Goal: Information Seeking & Learning: Find specific fact

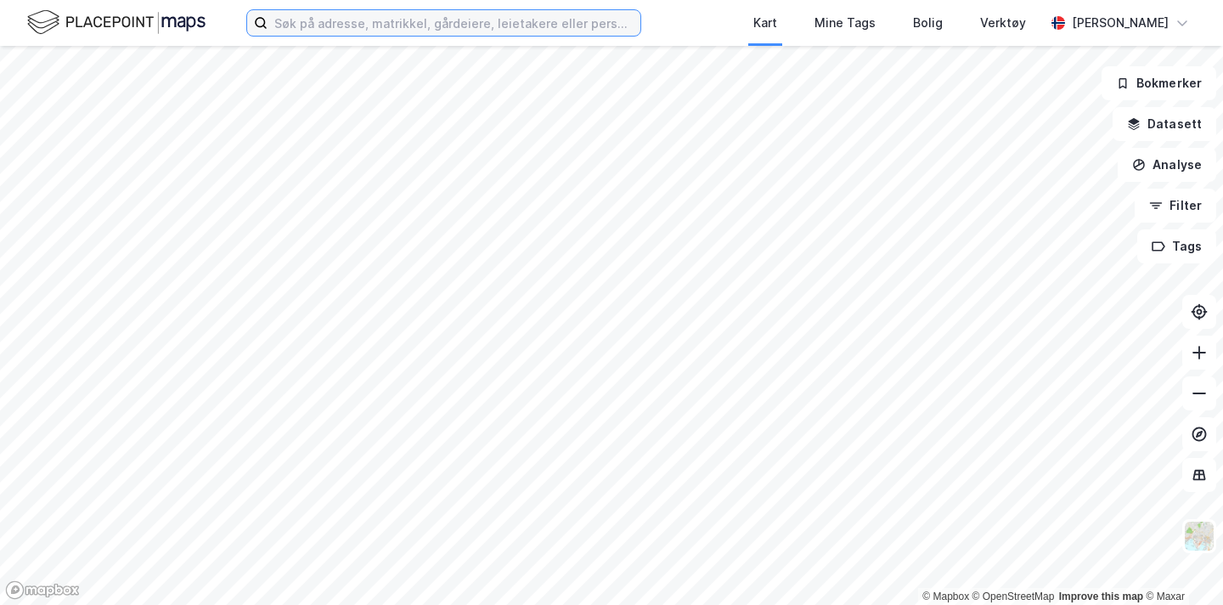
click at [305, 34] on input at bounding box center [454, 22] width 373 height 25
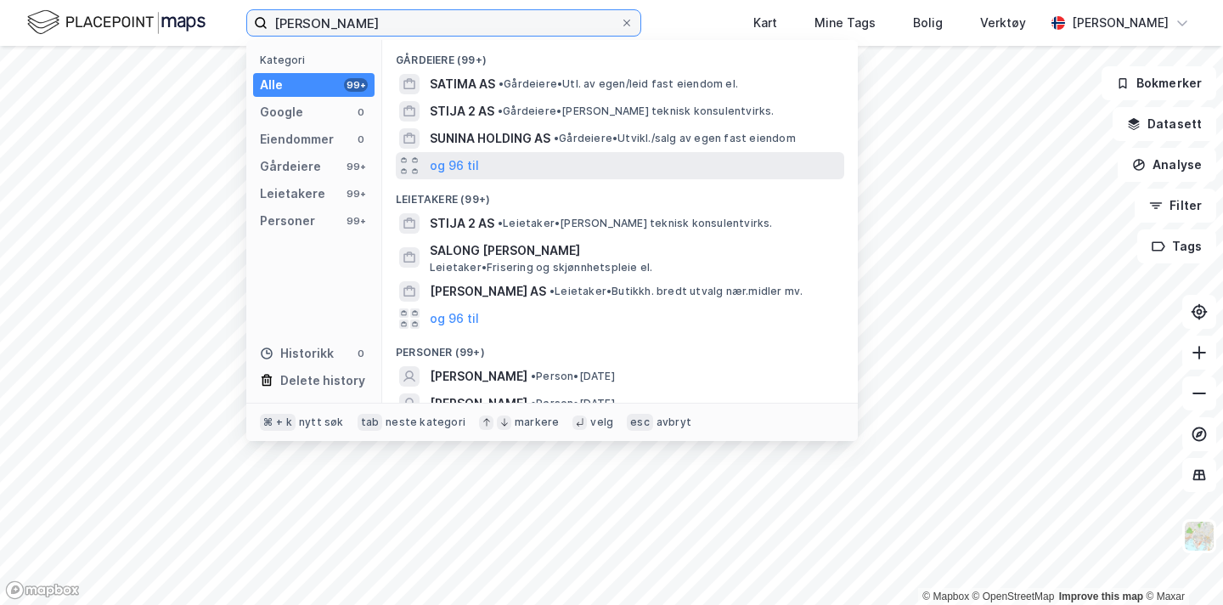
scroll to position [69, 0]
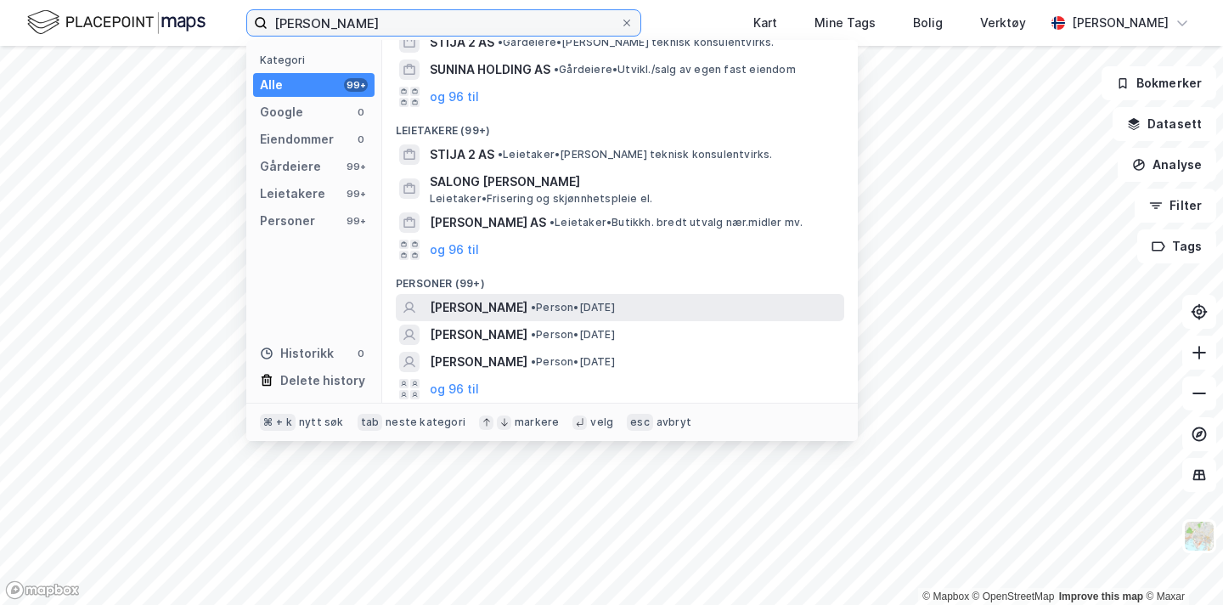
type input "[PERSON_NAME]"
click at [528, 312] on span "[PERSON_NAME]" at bounding box center [479, 307] width 98 height 20
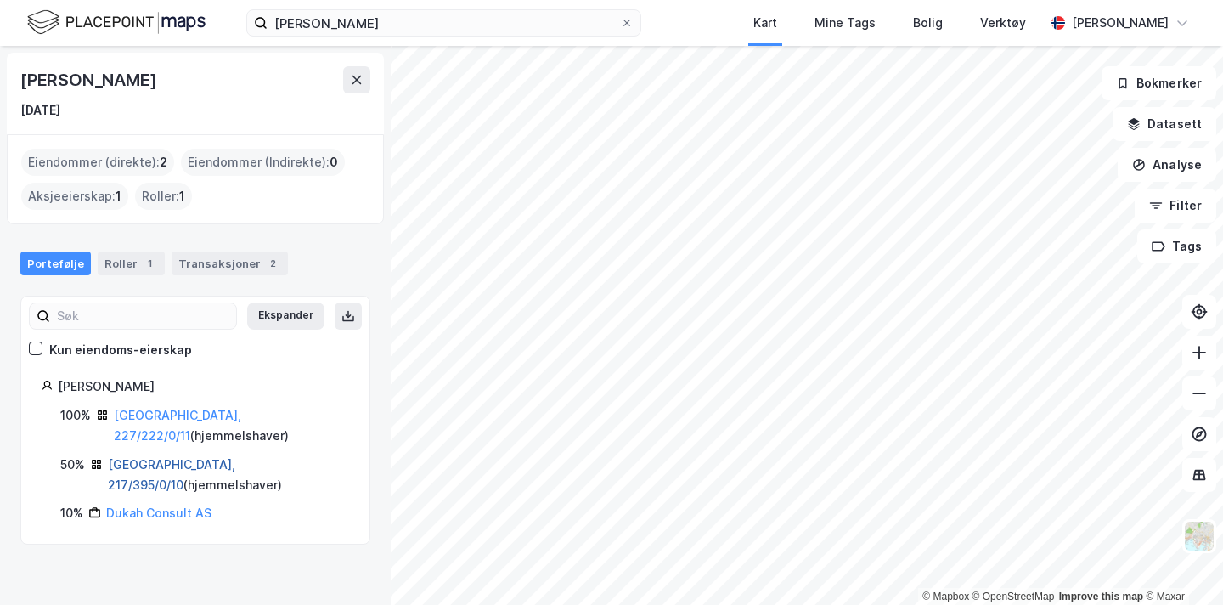
click at [174, 457] on link "[GEOGRAPHIC_DATA], 217/395/0/10" at bounding box center [171, 474] width 127 height 35
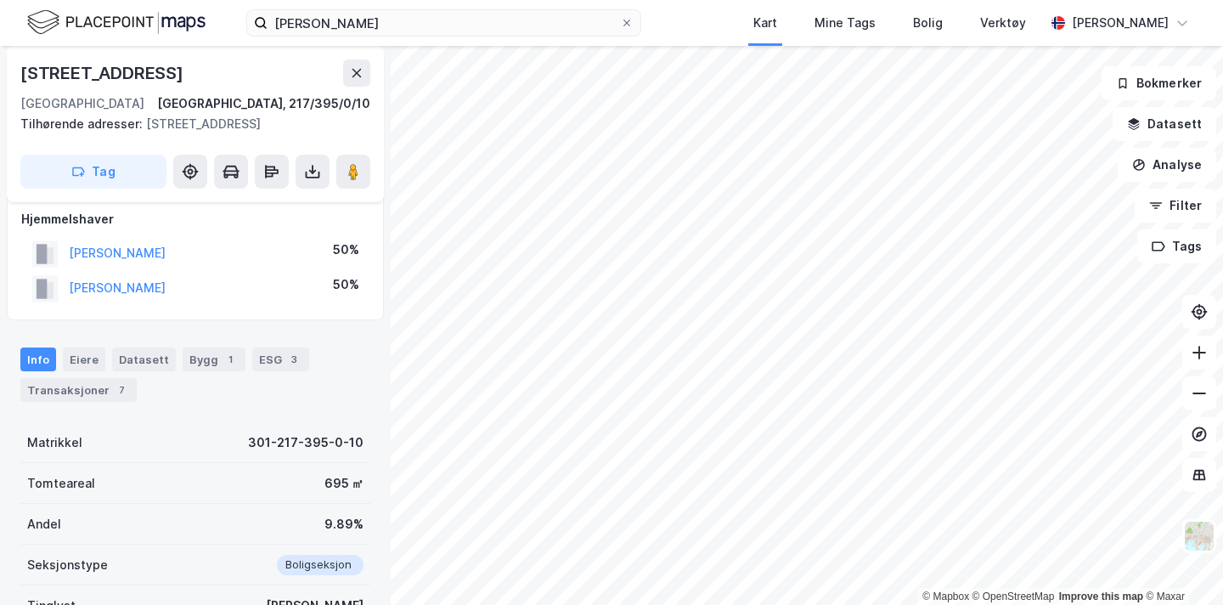
scroll to position [149, 0]
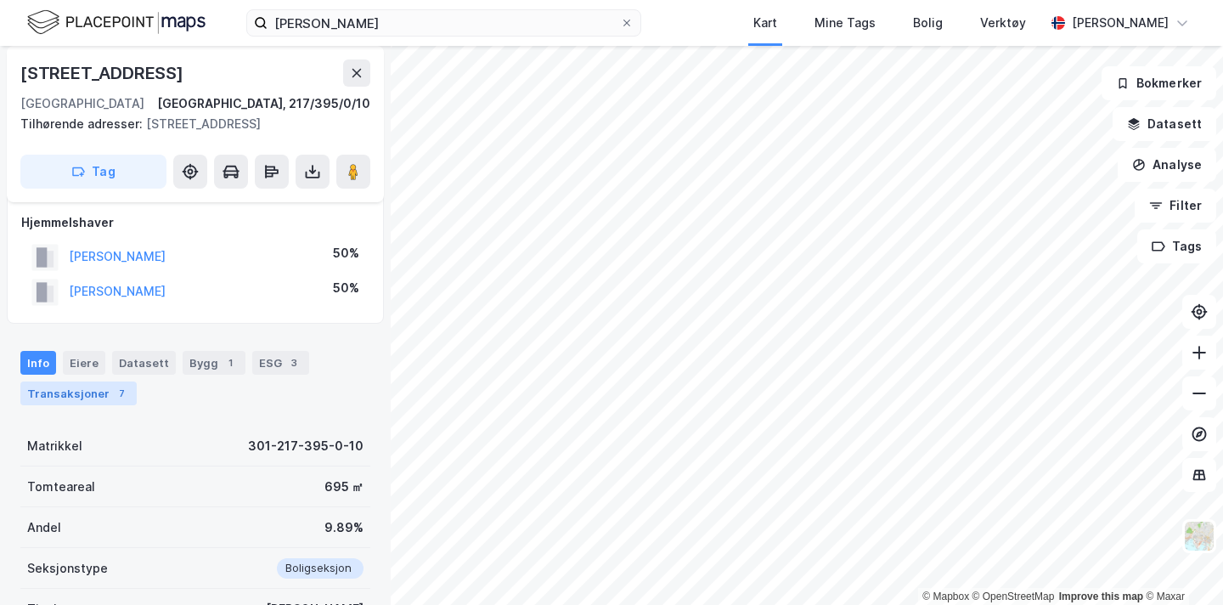
click at [113, 396] on div "7" at bounding box center [121, 393] width 17 height 17
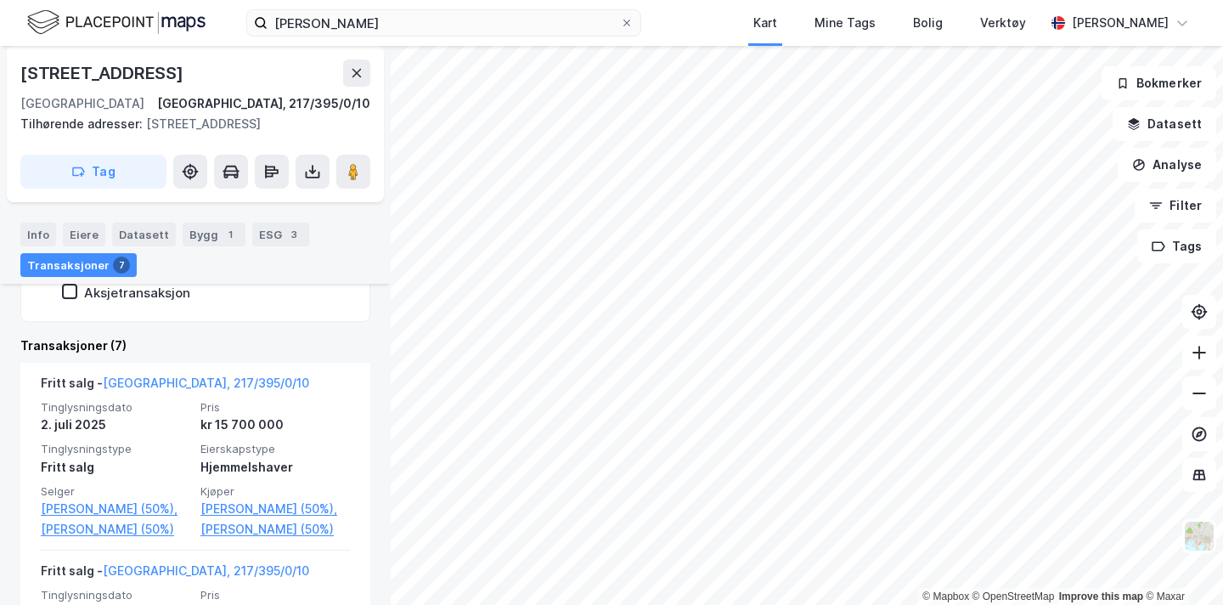
scroll to position [521, 0]
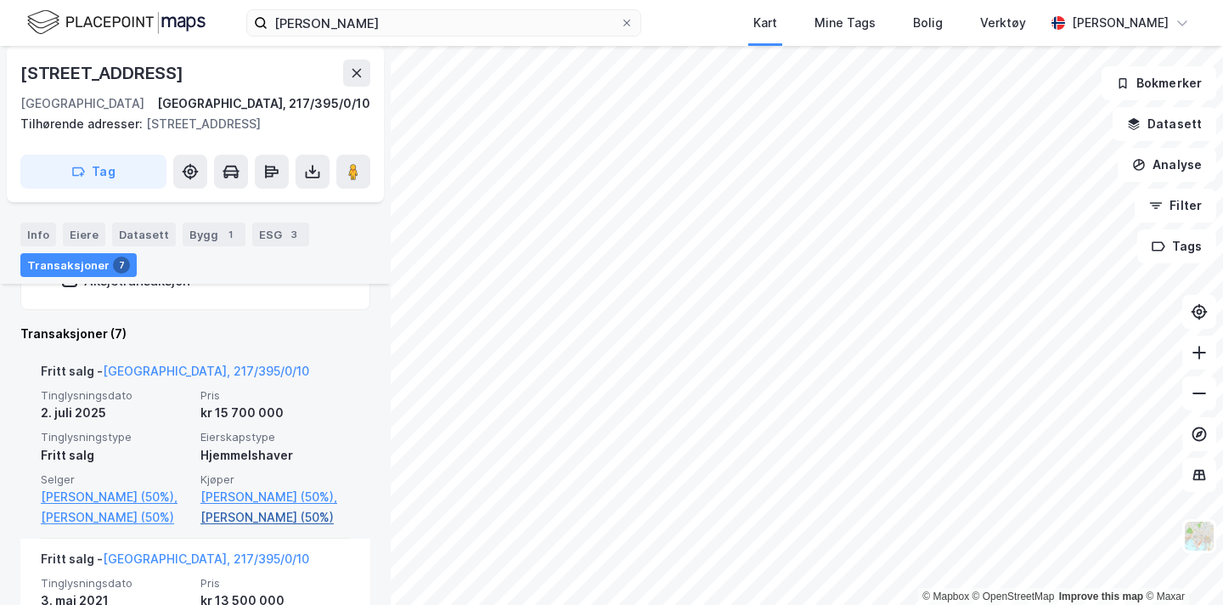
click at [278, 528] on link "[PERSON_NAME] (50%)" at bounding box center [275, 517] width 150 height 20
